Goal: Information Seeking & Learning: Learn about a topic

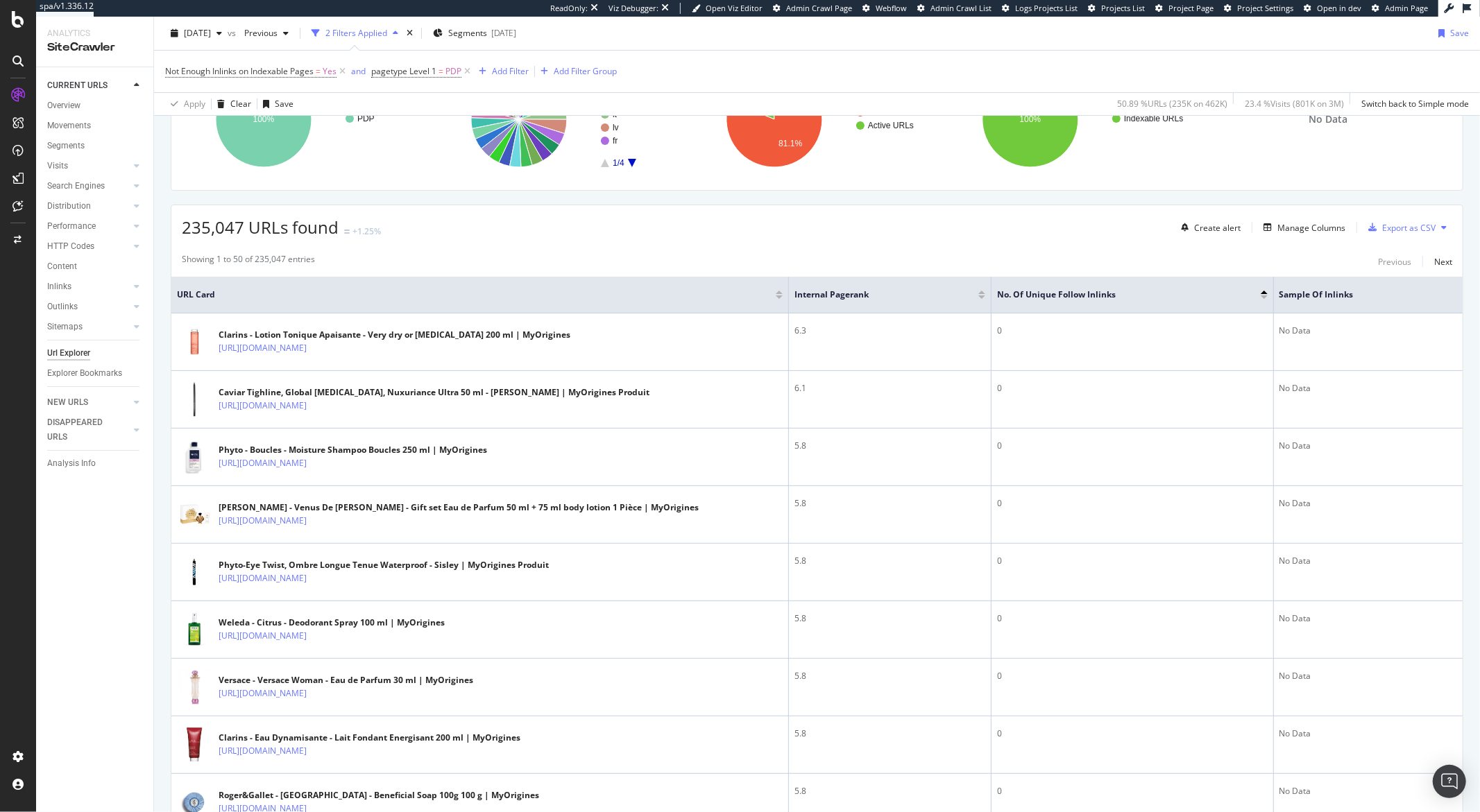
scroll to position [248, 0]
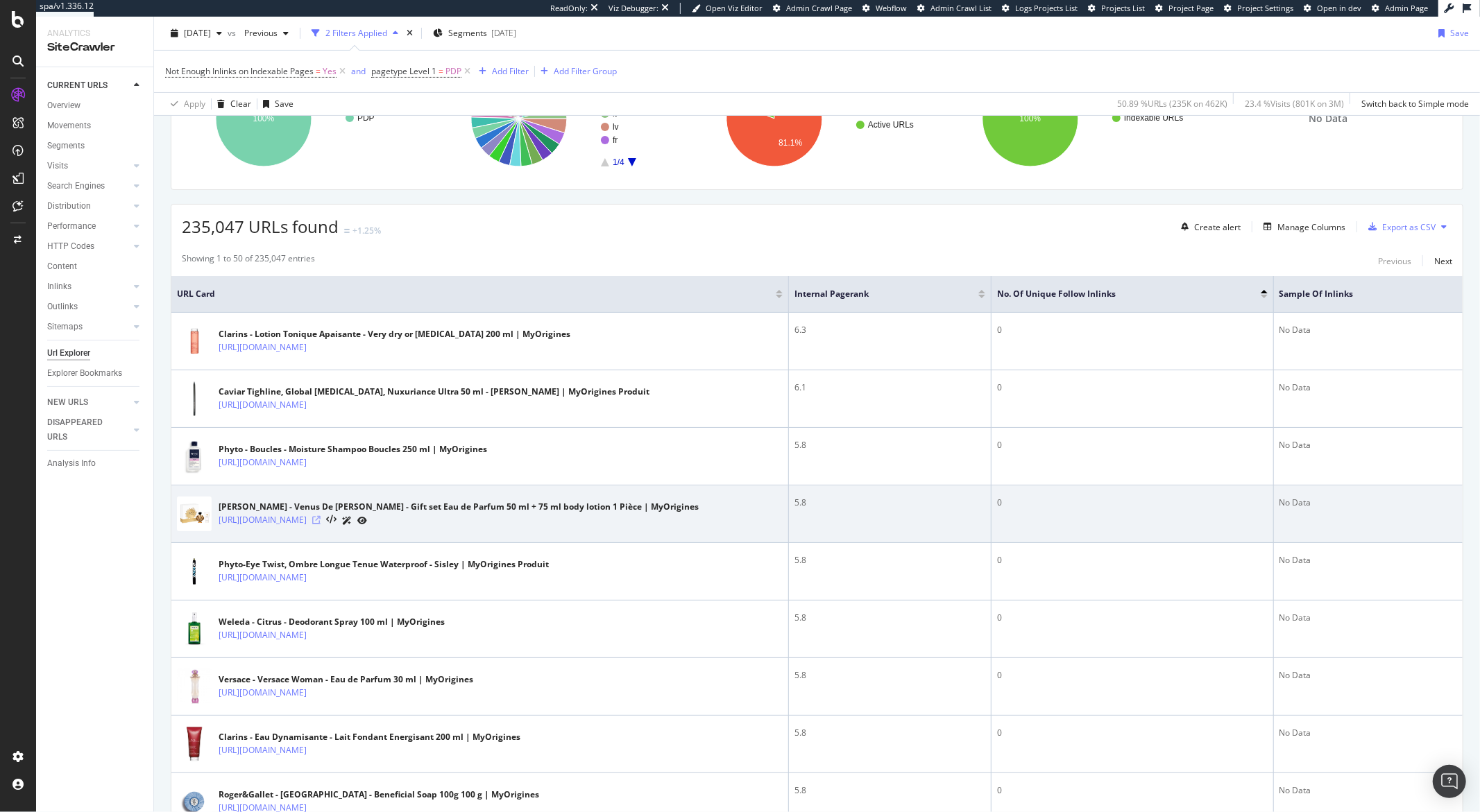
click at [320, 522] on icon at bounding box center [316, 521] width 8 height 8
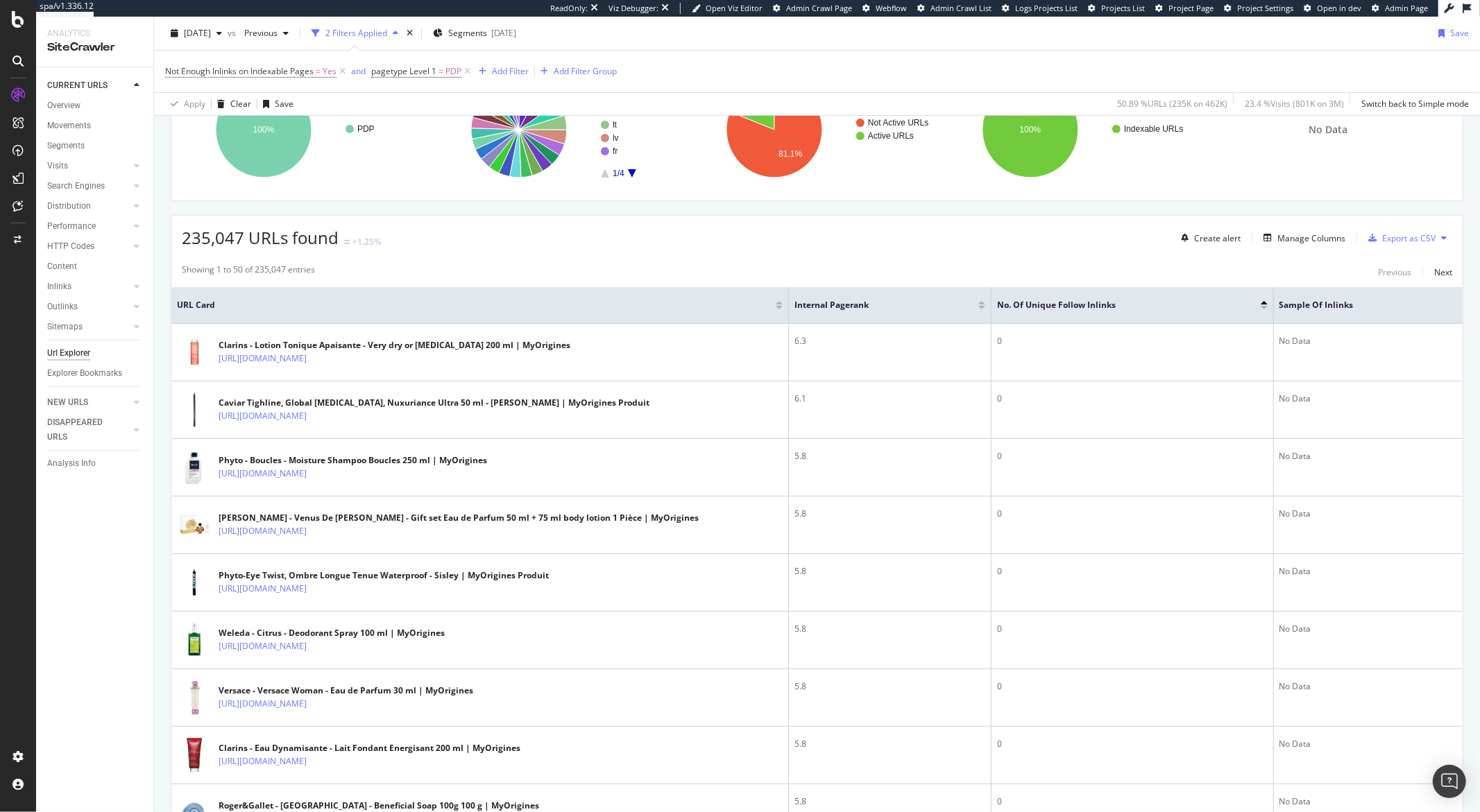
scroll to position [0, 0]
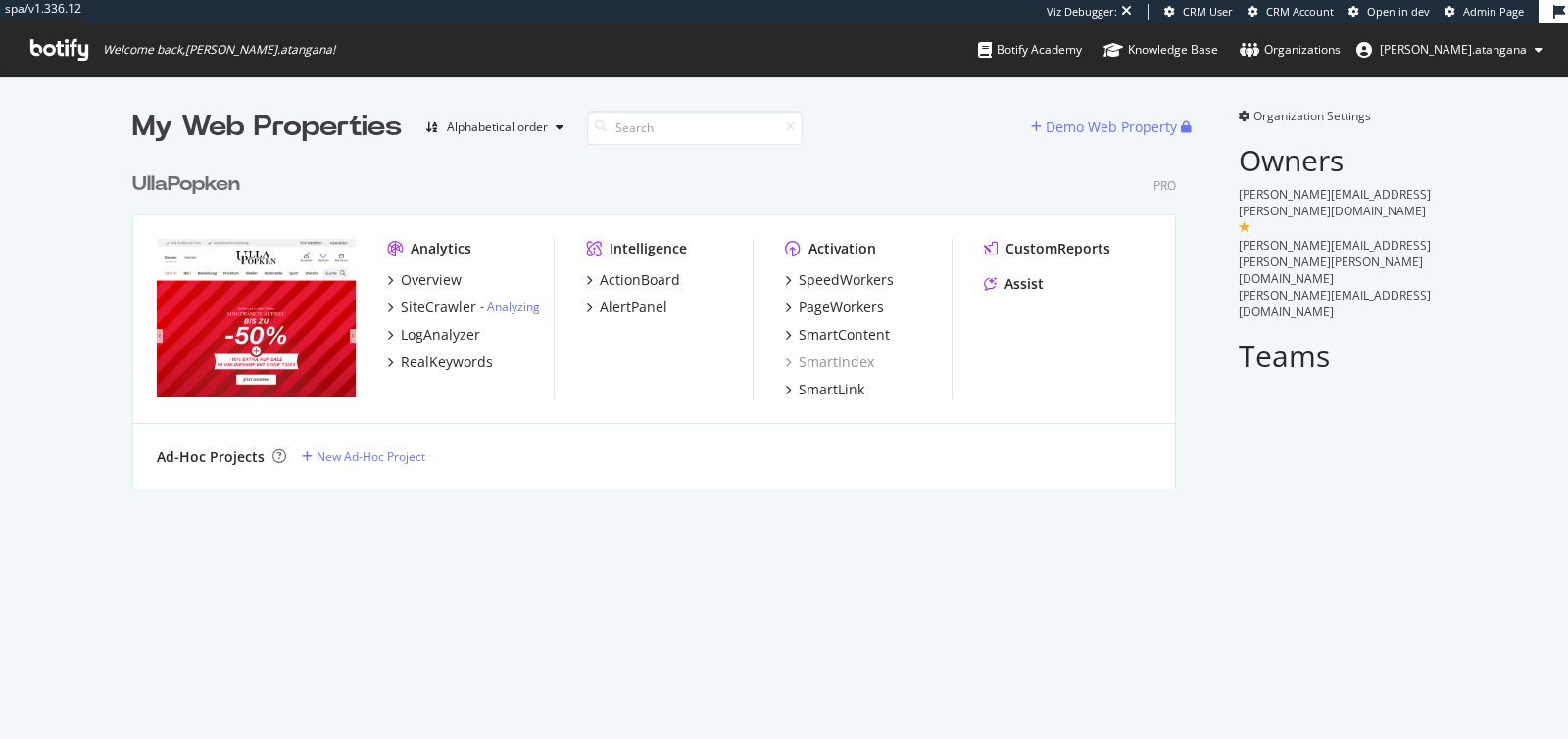
scroll to position [326, 1042]
click at [423, 286] on div "Overview" at bounding box center [431, 280] width 60 height 20
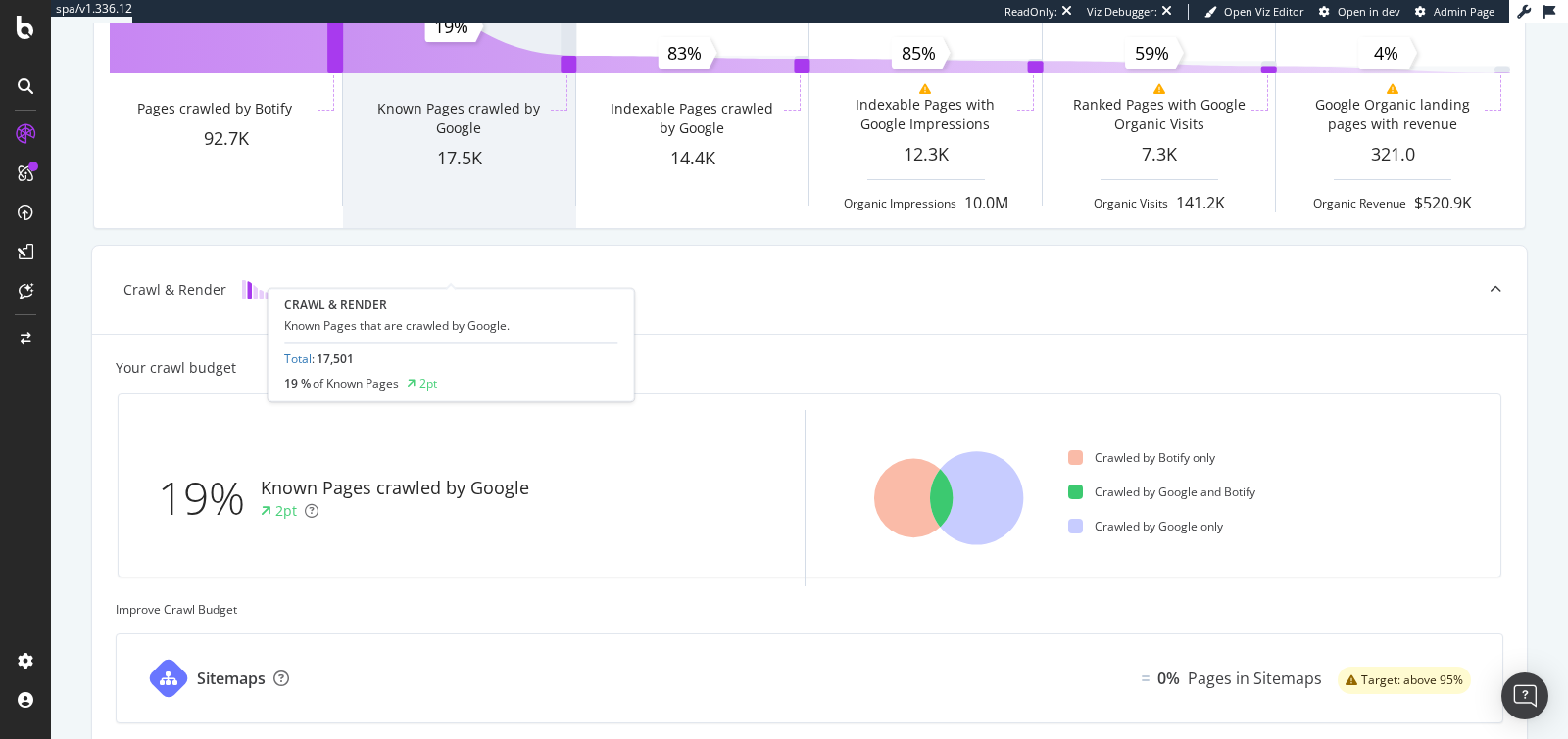
scroll to position [423, 0]
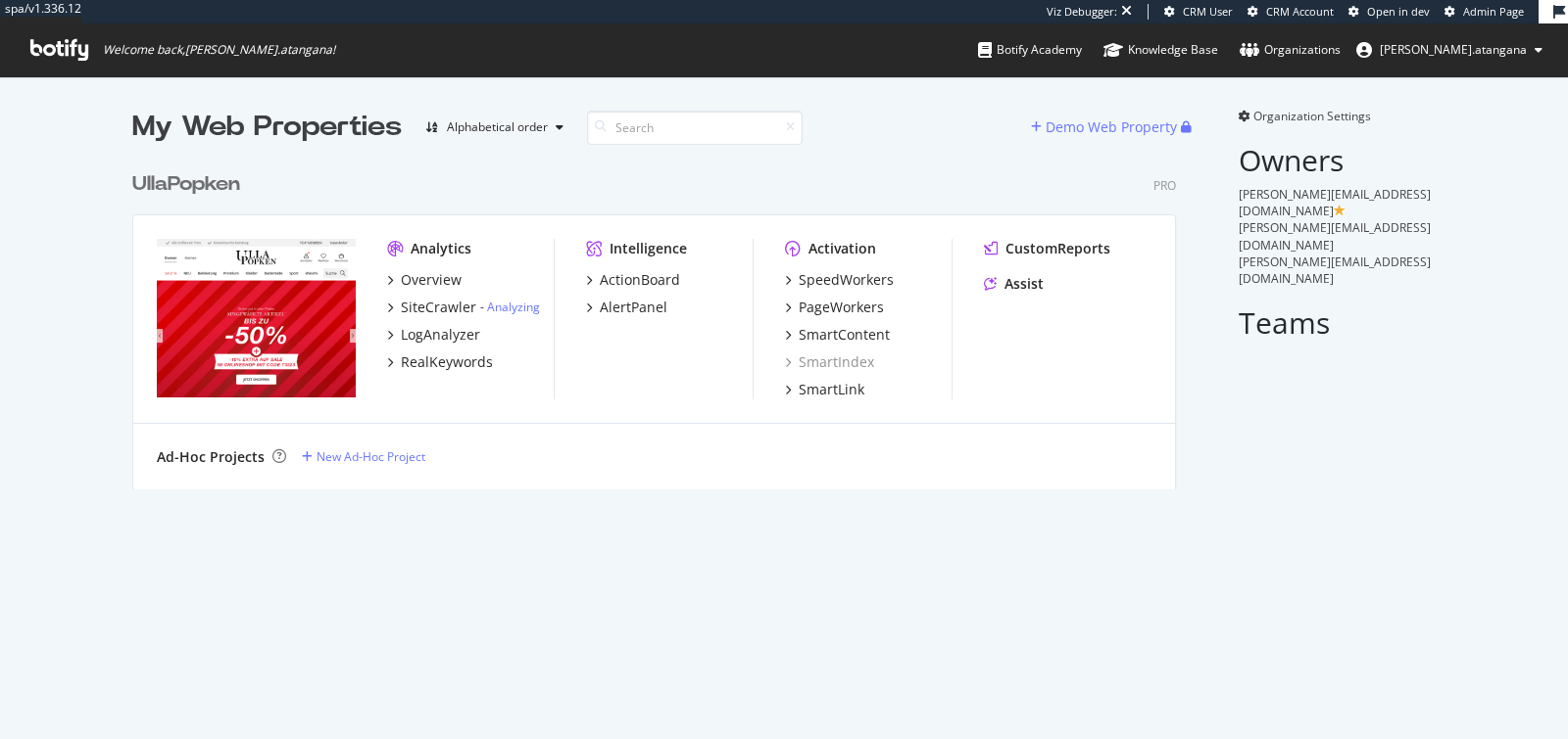
scroll to position [326, 1042]
click at [453, 357] on div "RealKeywords" at bounding box center [446, 362] width 92 height 20
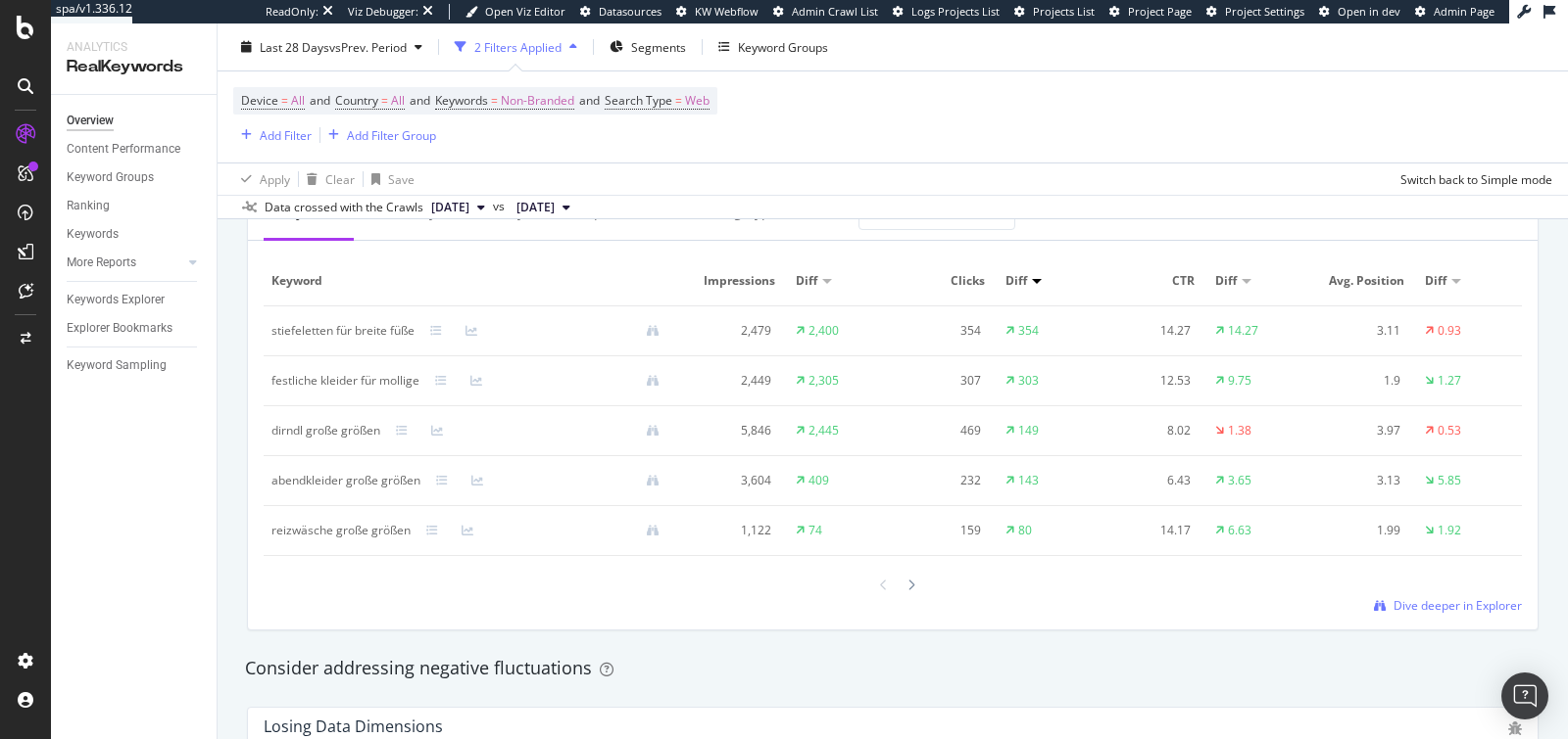
scroll to position [1838, 0]
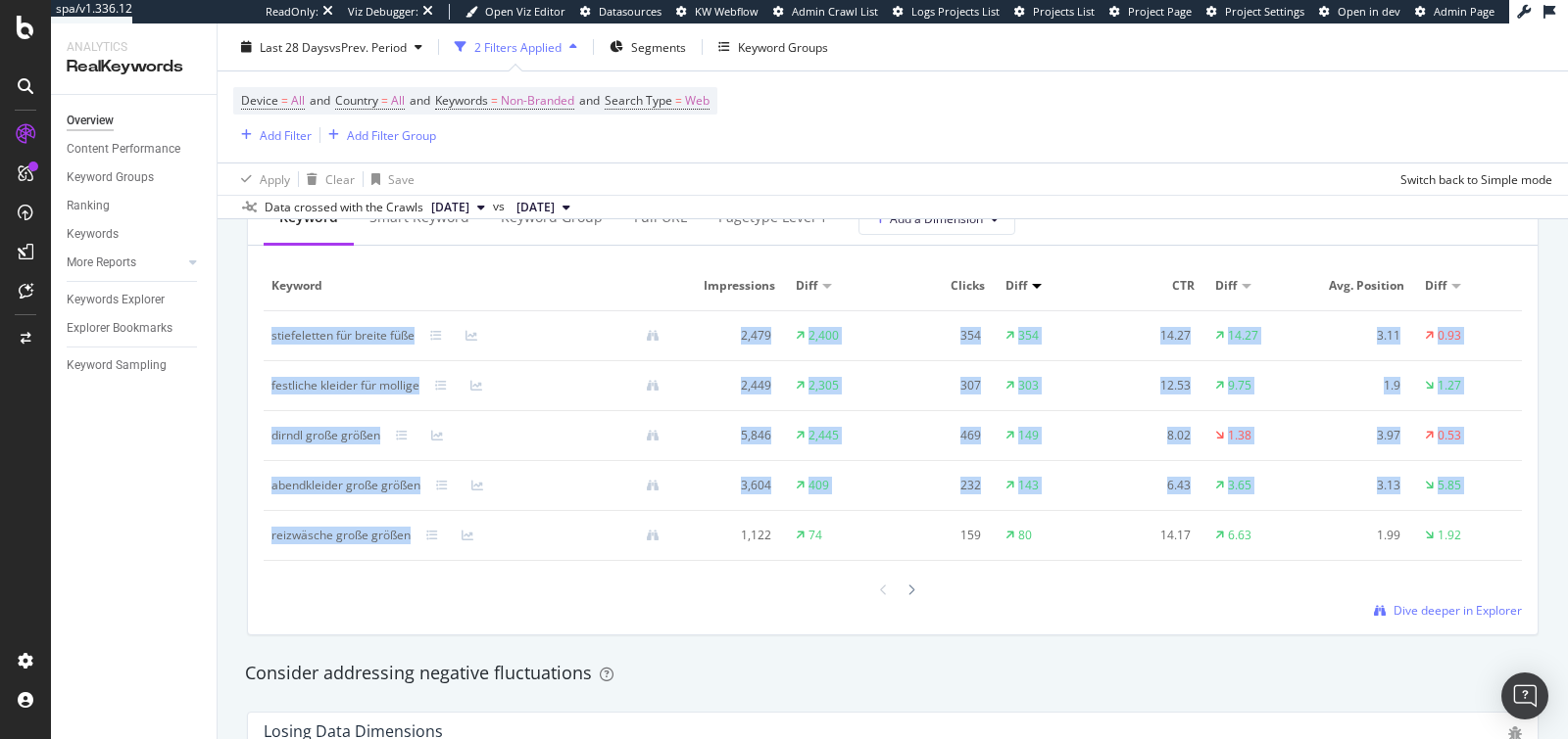
drag, startPoint x: 270, startPoint y: 328, endPoint x: 411, endPoint y: 536, distance: 251.3
click at [411, 536] on tbody "stiefeletten für breite füße 2,479 2,400 354 354 14.27 14.27 3.11 0.93 festlich…" at bounding box center [892, 436] width 1258 height 249
copy tbody "stiefeletten für breite füße 2,479 2,400 354 354 14.27 14.27 3.11 0.93 festlich…"
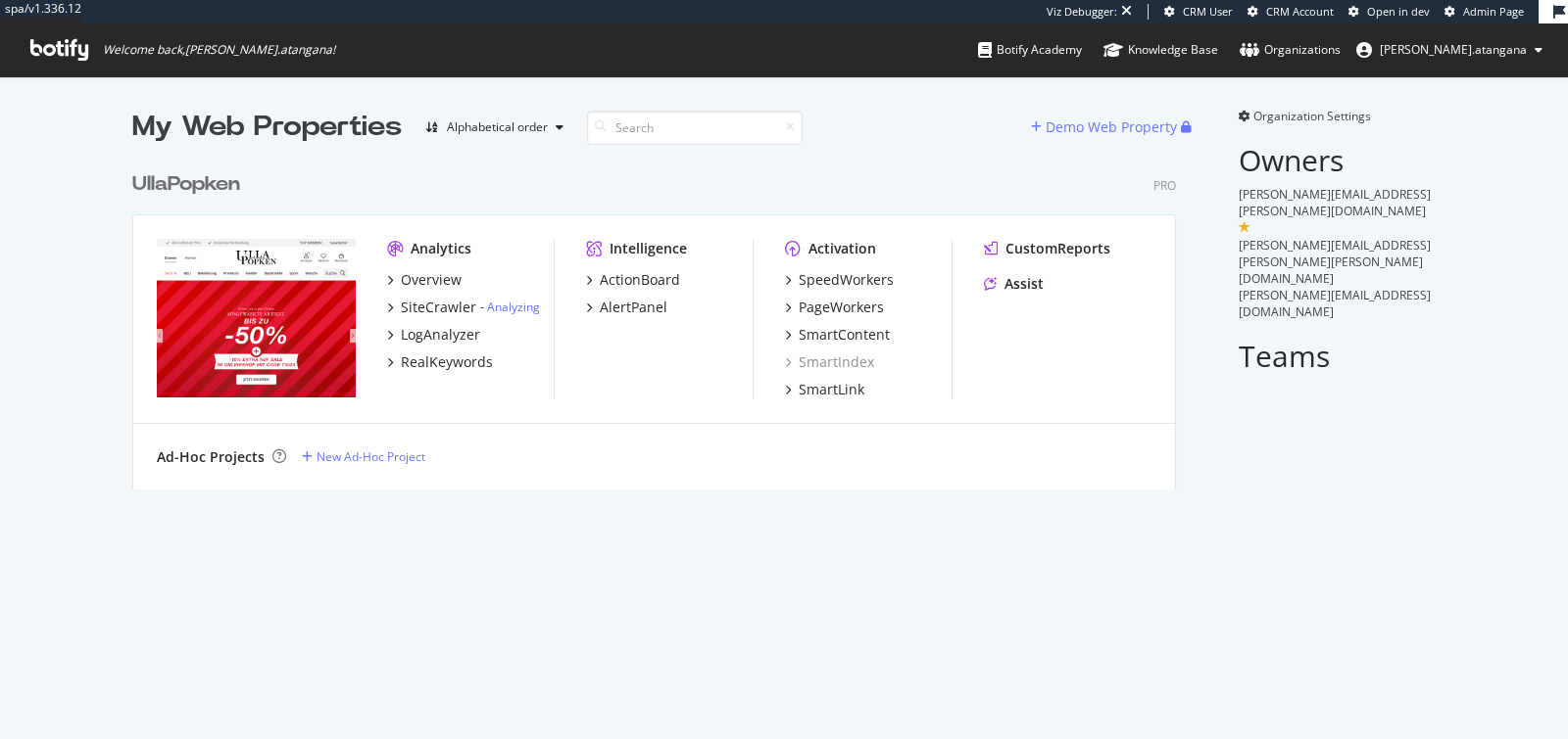
scroll to position [326, 1042]
click at [808, 301] on div "PageWorkers" at bounding box center [841, 308] width 85 height 20
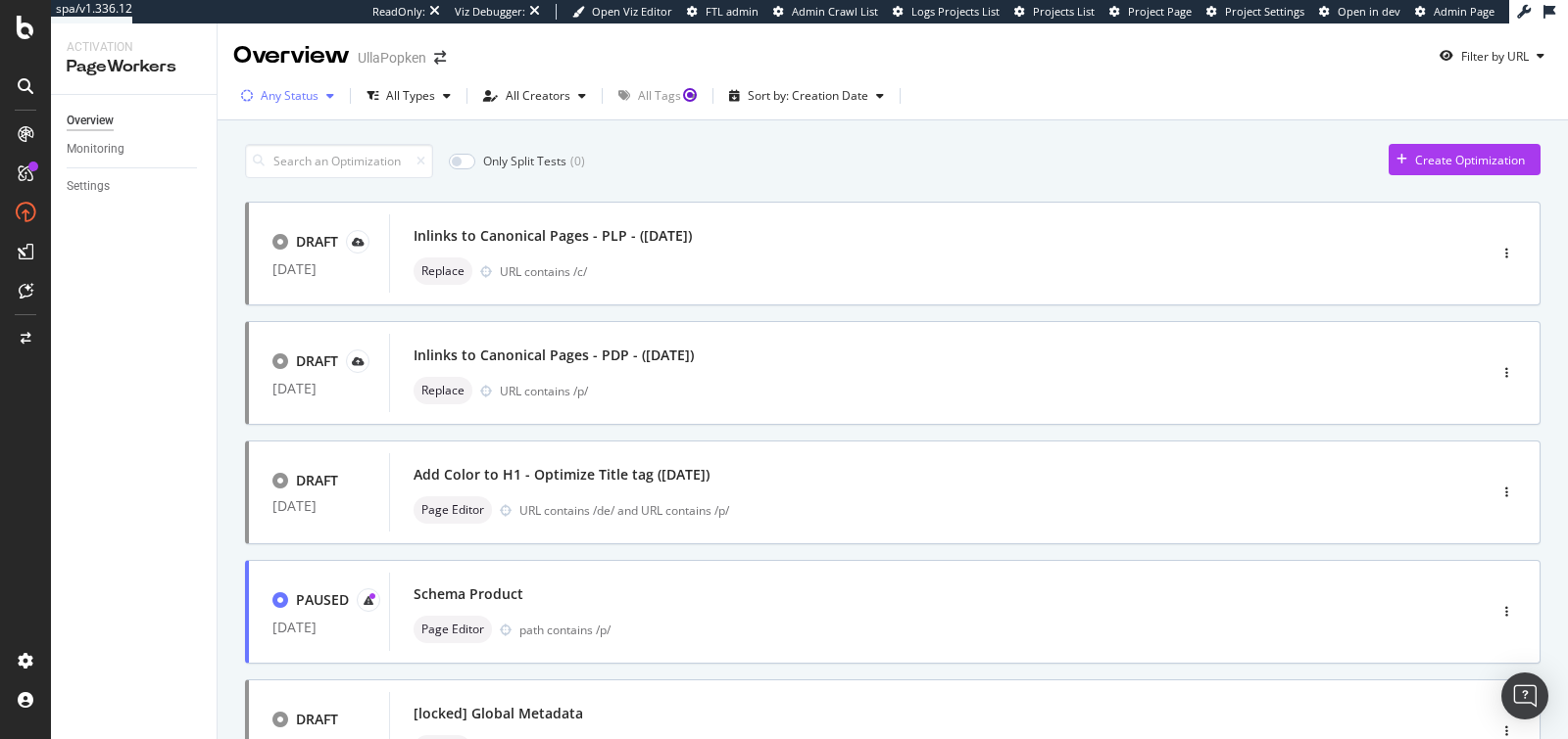
click at [303, 96] on div "Any Status" at bounding box center [289, 96] width 57 height 12
click at [301, 179] on div "Any Status Live ( 4 ) Paused ( 3 ) Draft ( 7 )" at bounding box center [292, 186] width 86 height 115
click at [300, 172] on div "( 4 )" at bounding box center [306, 169] width 15 height 17
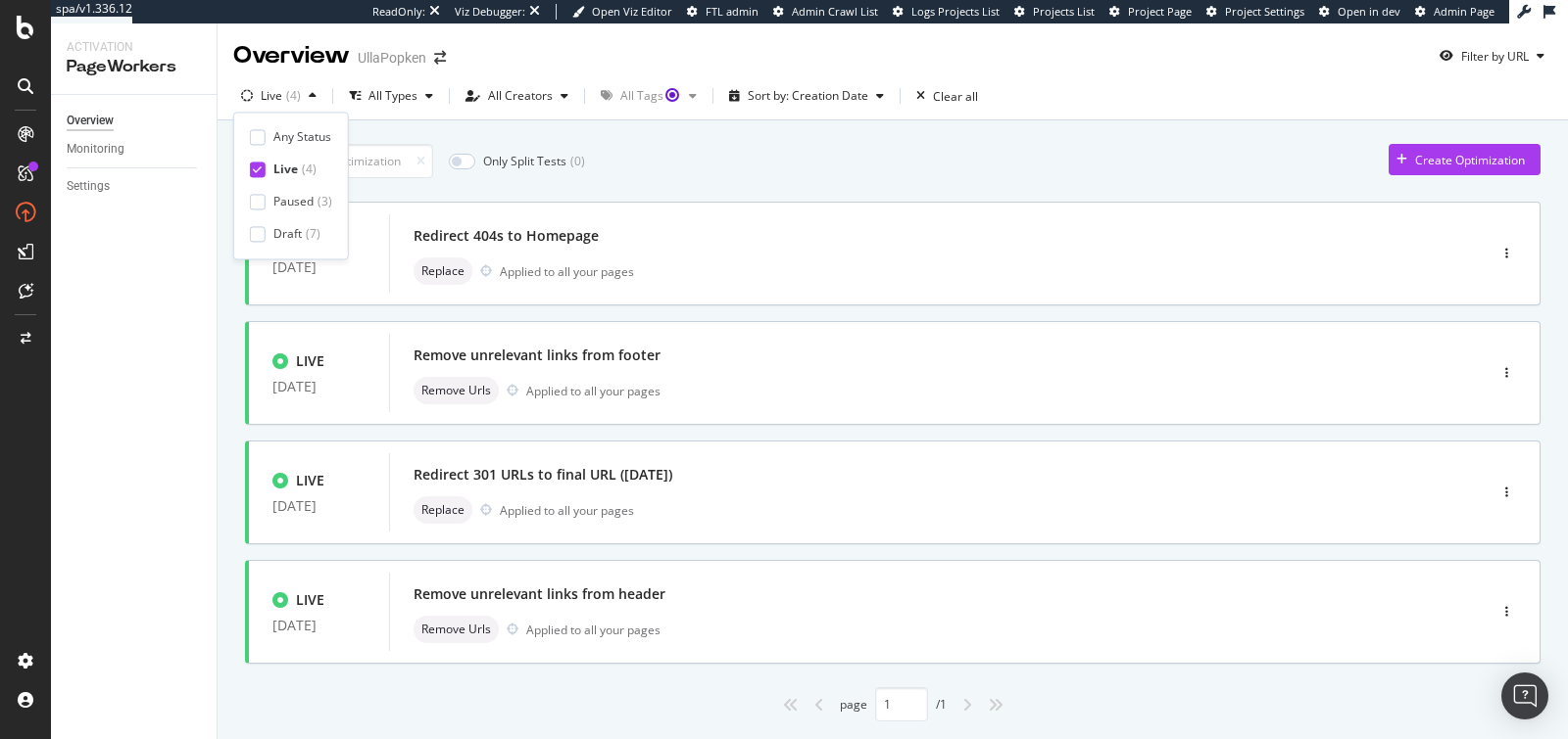
click at [159, 291] on div "Overview Monitoring Settings" at bounding box center [133, 416] width 165 height 644
click at [21, 128] on icon at bounding box center [26, 135] width 16 height 16
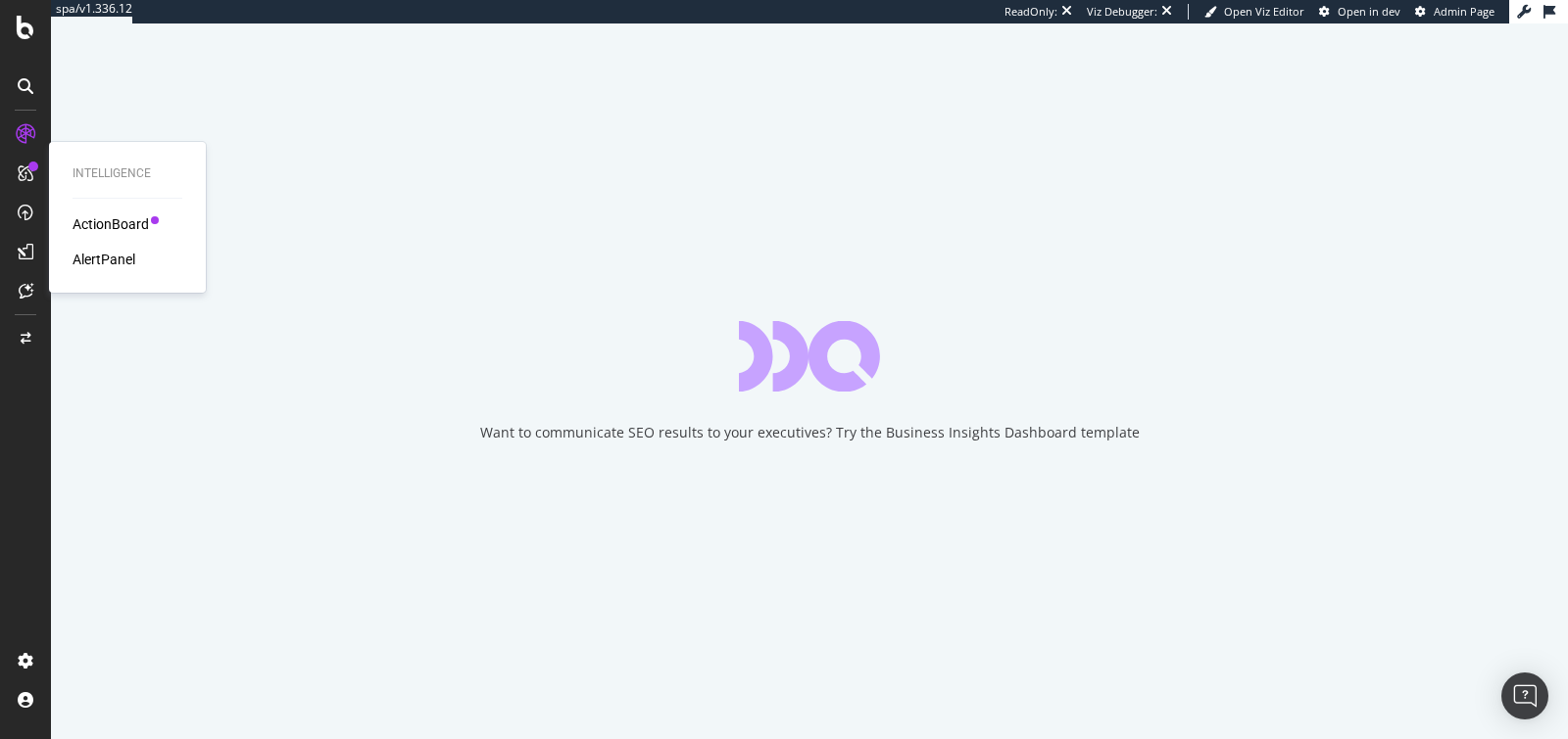
click at [76, 216] on div "ActionBoard" at bounding box center [110, 225] width 76 height 20
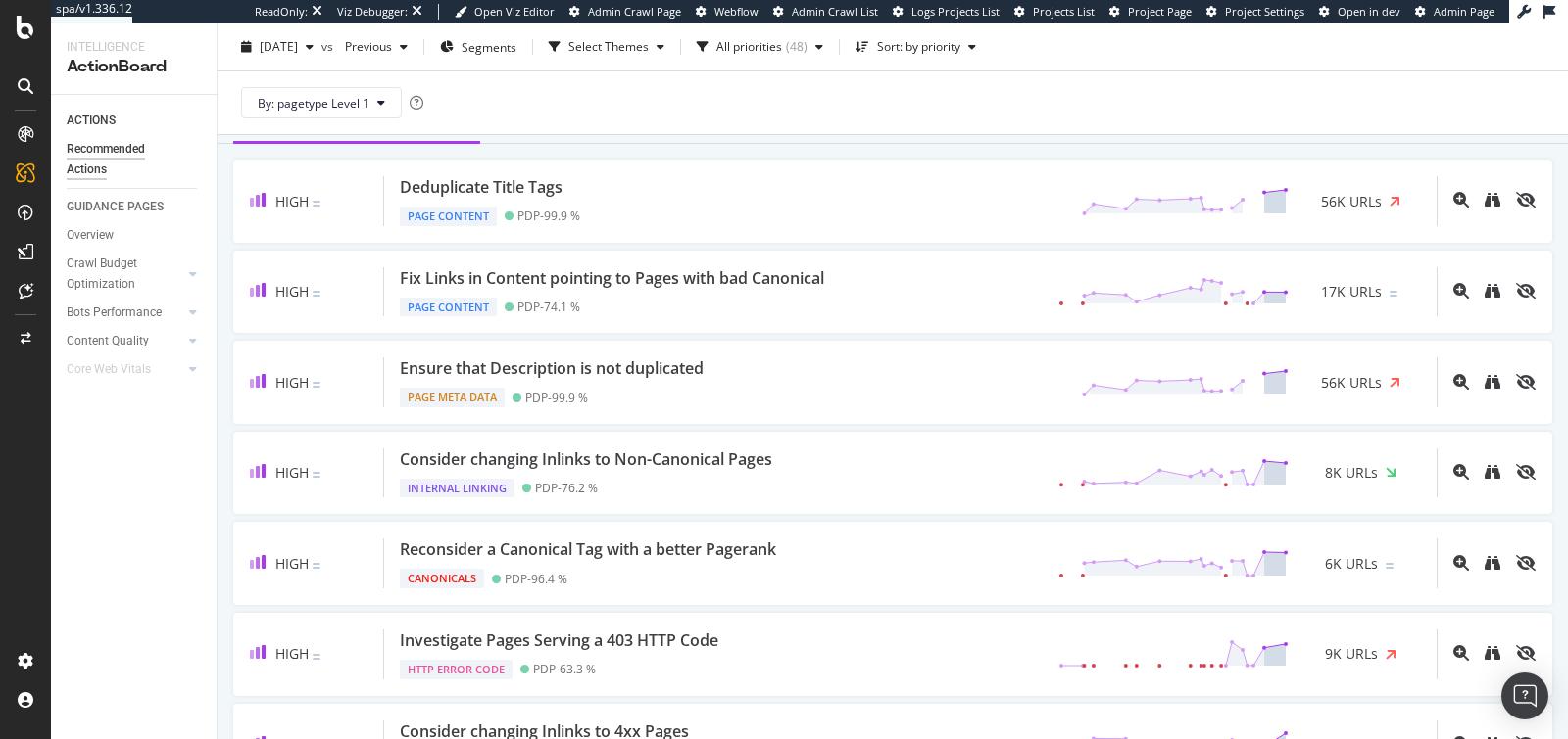
scroll to position [226, 0]
